Goal: Book appointment/travel/reservation

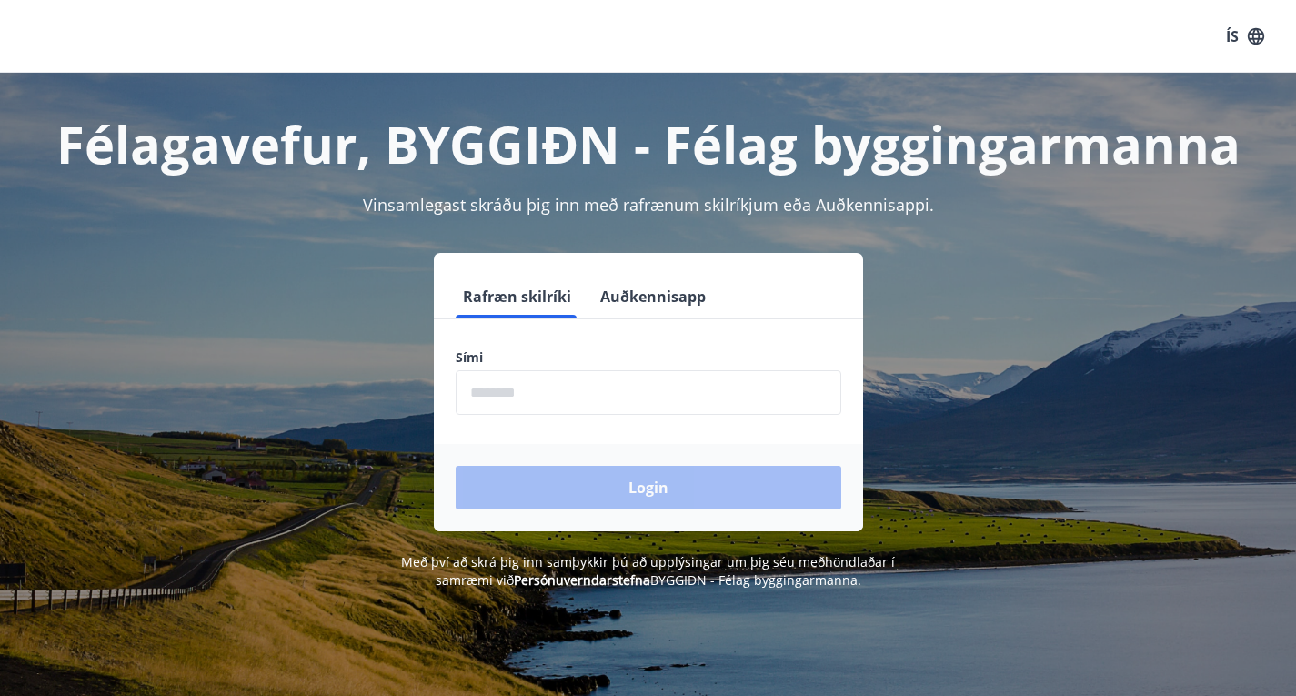
click at [616, 396] on input "phone" at bounding box center [647, 392] width 385 height 45
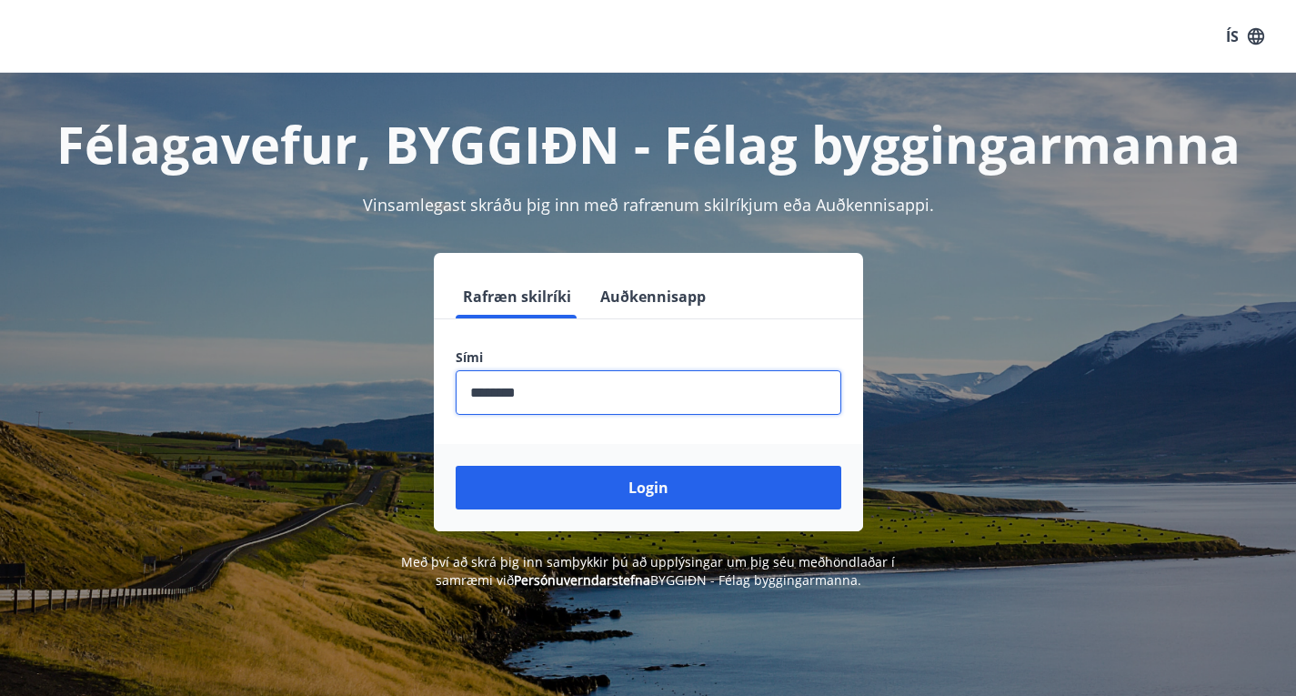
type input "********"
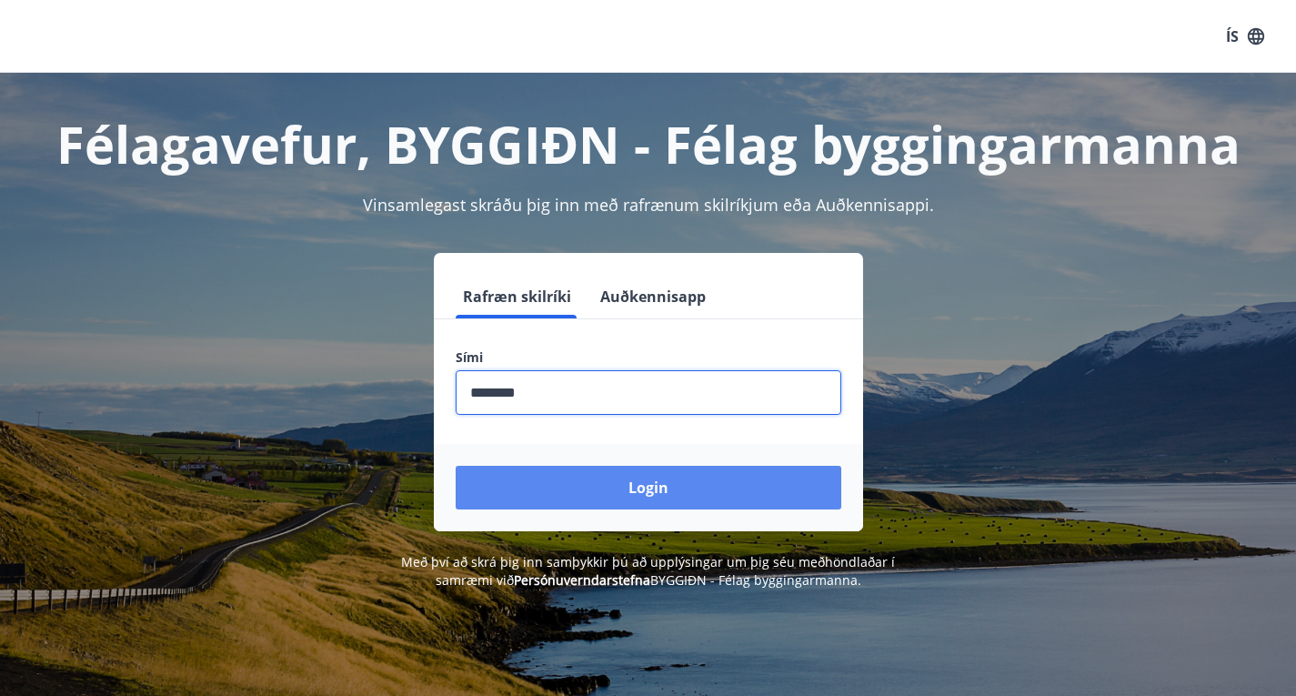
click at [744, 488] on button "Login" at bounding box center [647, 487] width 385 height 44
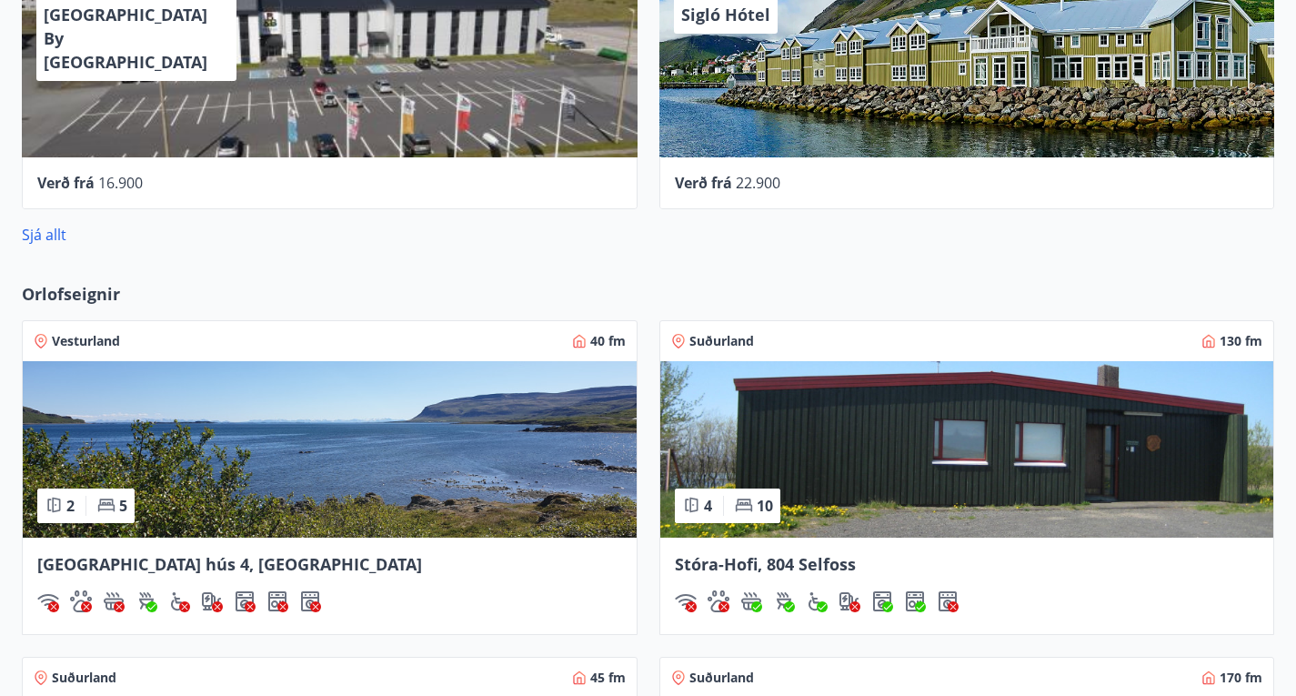
scroll to position [1103, 0]
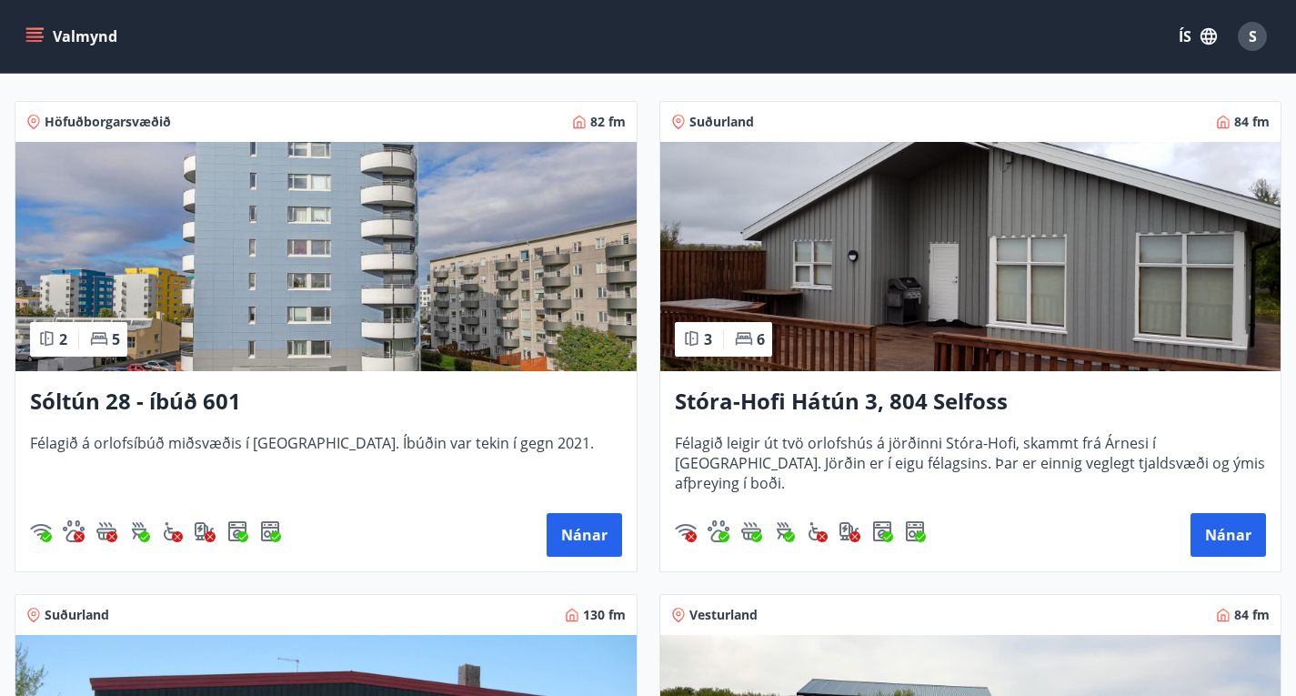
scroll to position [333, 0]
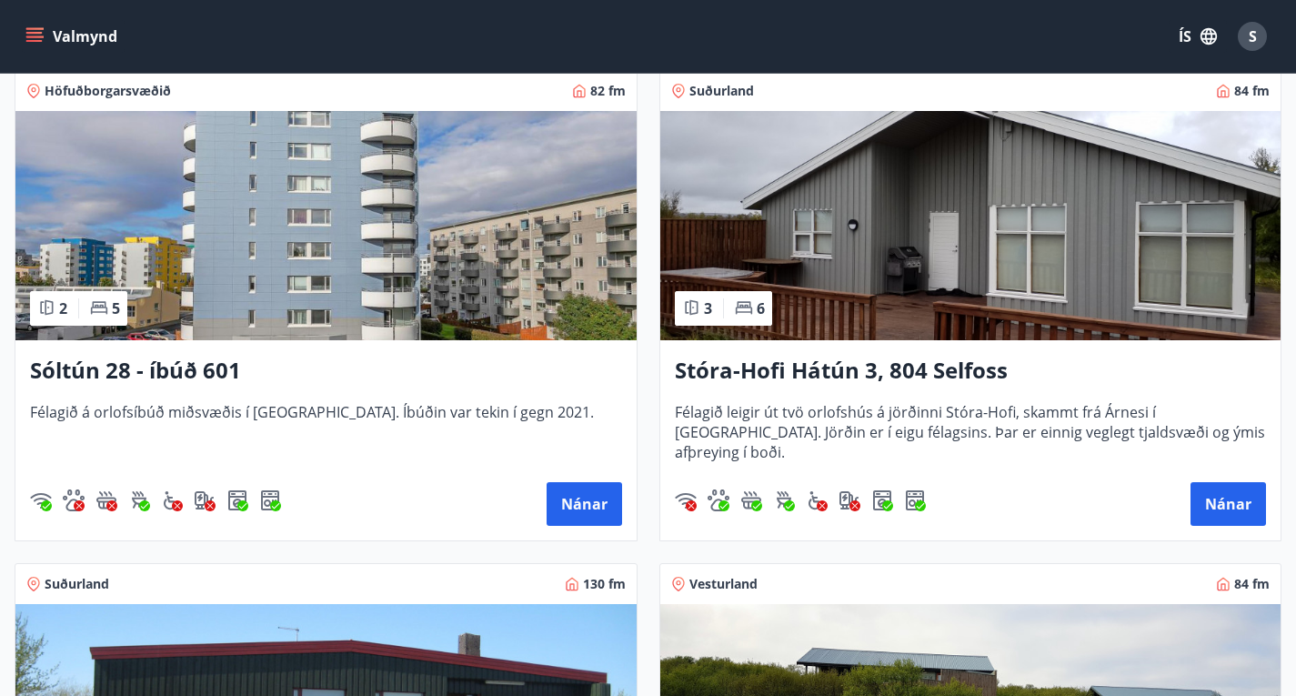
click at [666, 258] on img at bounding box center [970, 225] width 621 height 229
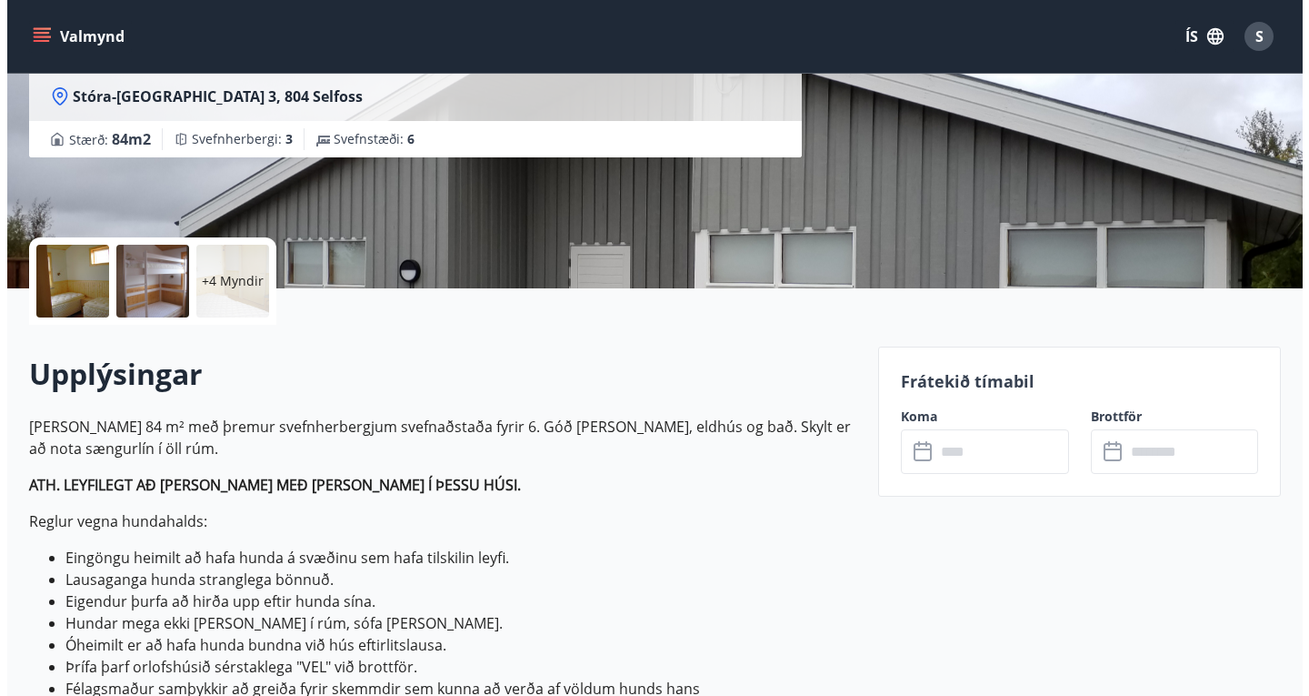
scroll to position [260, 0]
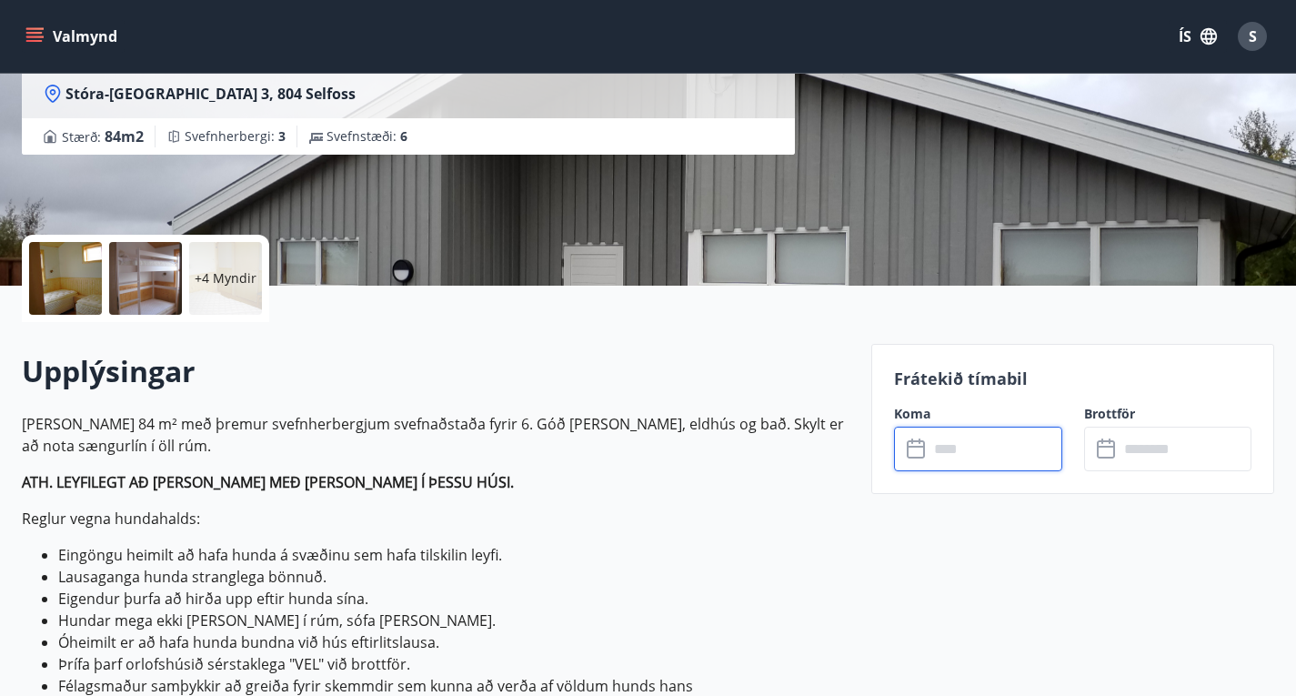
click at [941, 451] on input "text" at bounding box center [995, 448] width 134 height 45
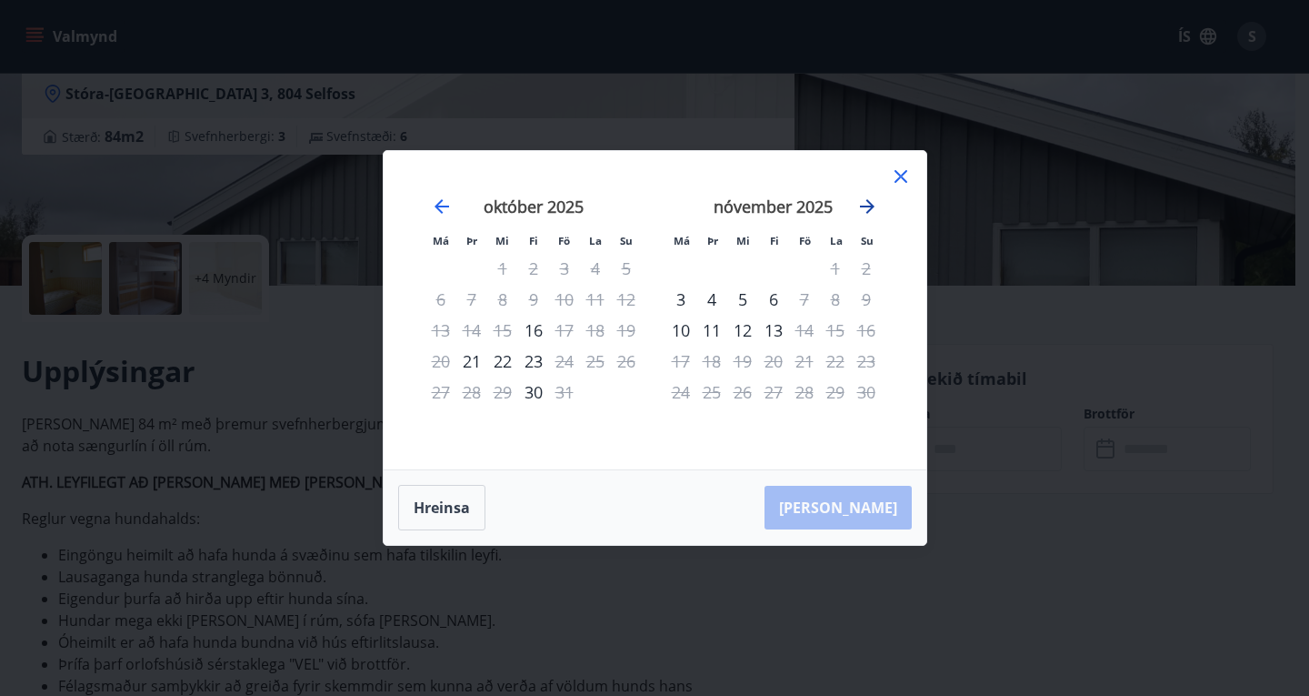
click at [869, 204] on icon "Move forward to switch to the next month." at bounding box center [867, 206] width 15 height 15
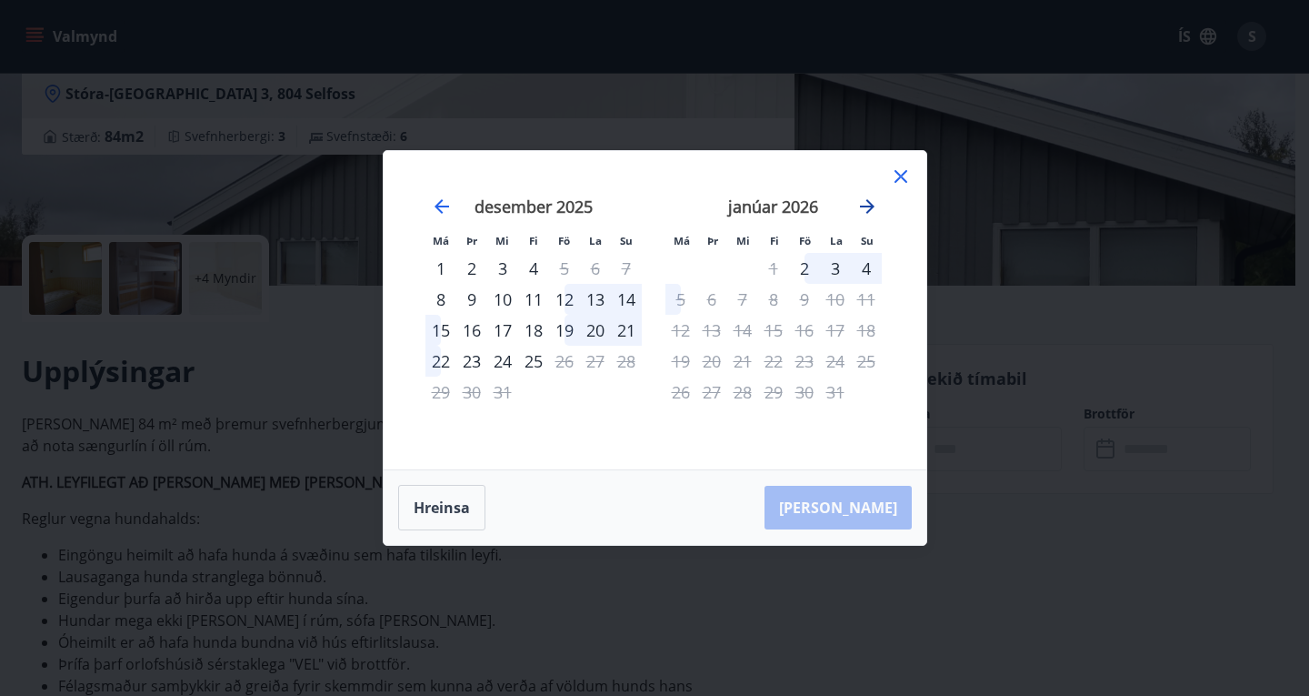
click at [869, 204] on icon "Move forward to switch to the next month." at bounding box center [867, 206] width 15 height 15
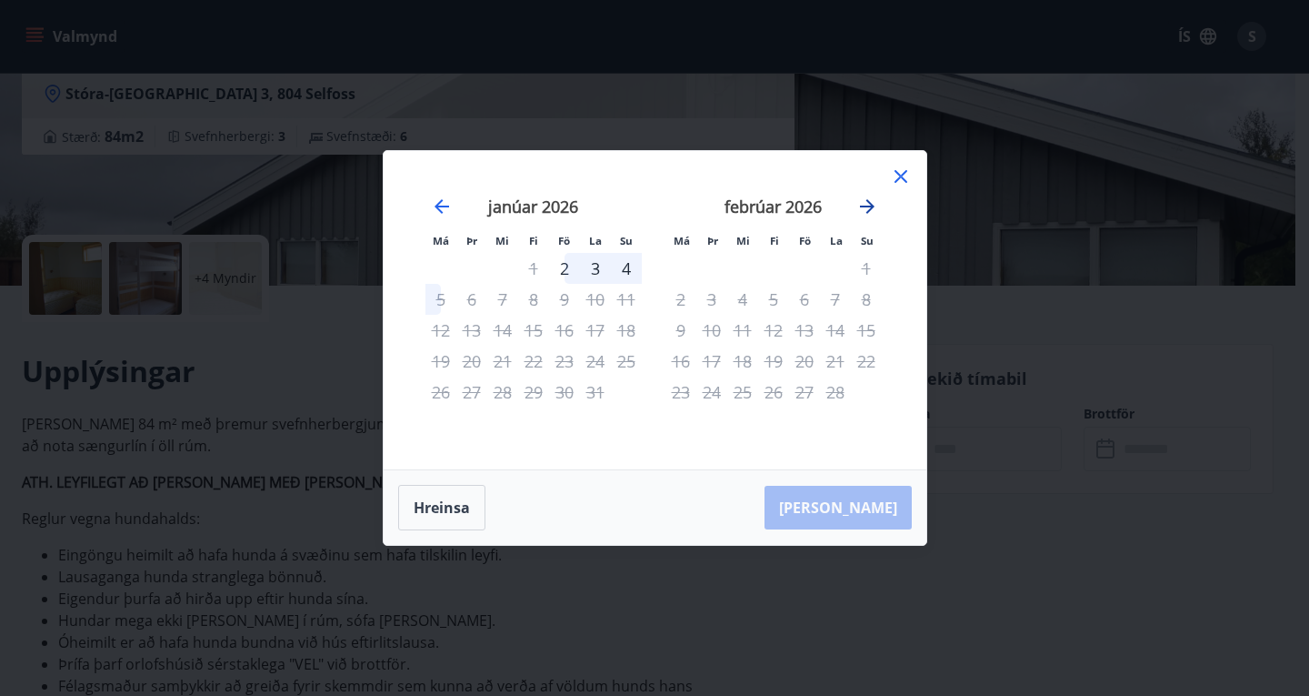
click at [869, 204] on icon "Move forward to switch to the next month." at bounding box center [867, 206] width 15 height 15
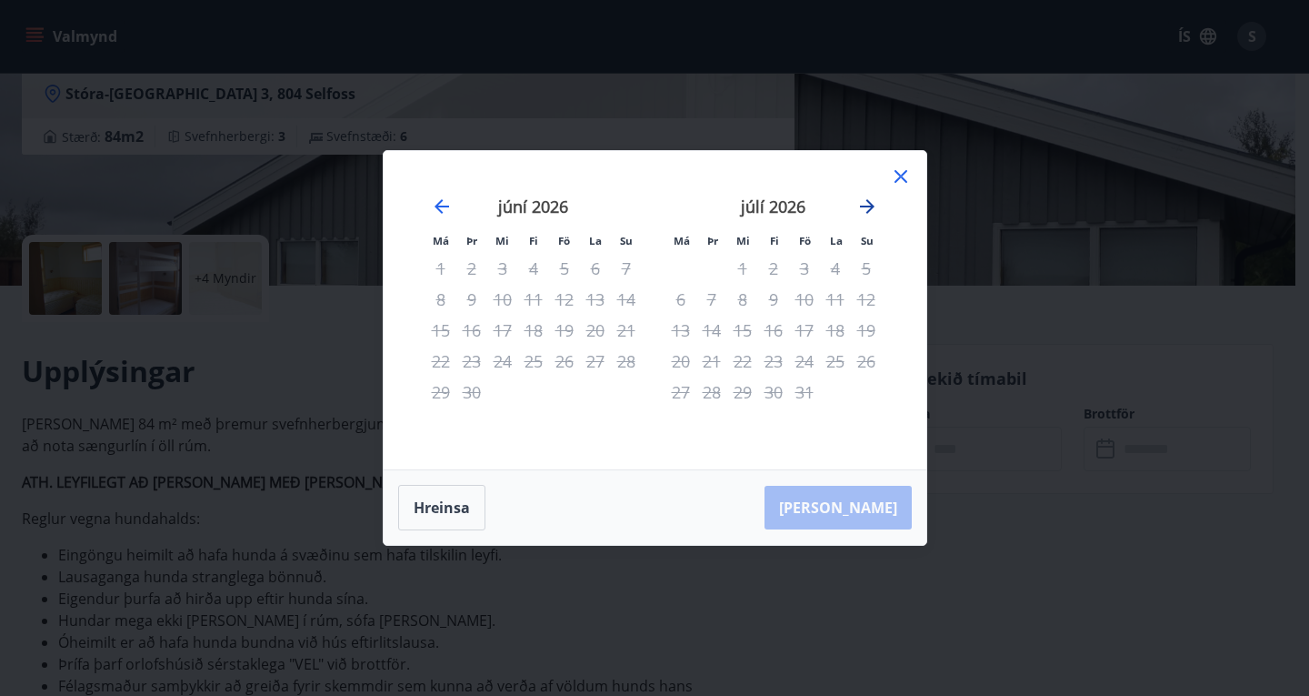
click at [869, 204] on icon "Move forward to switch to the next month." at bounding box center [867, 206] width 15 height 15
